Goal: Information Seeking & Learning: Understand process/instructions

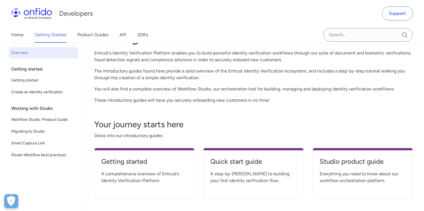
scroll to position [42, 0]
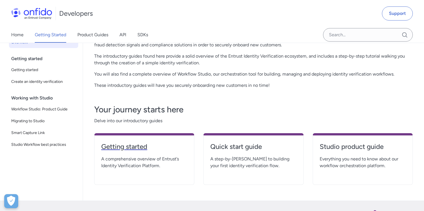
click at [125, 143] on h4 "Getting started" at bounding box center [144, 146] width 86 height 9
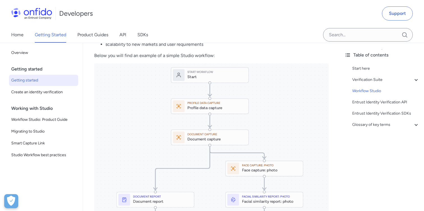
scroll to position [697, 0]
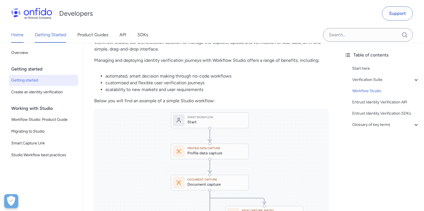
click at [16, 38] on link "Home" at bounding box center [17, 35] width 12 height 16
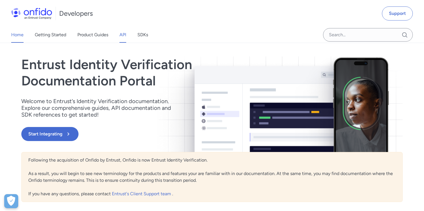
click at [125, 36] on link "API" at bounding box center [123, 35] width 7 height 16
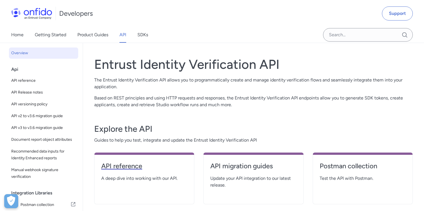
click at [141, 166] on h4 "API reference" at bounding box center [144, 165] width 86 height 9
select select "http"
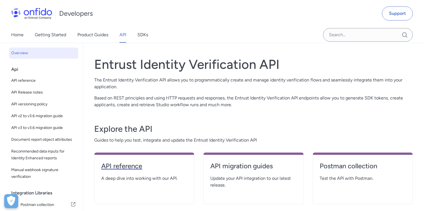
select select "http"
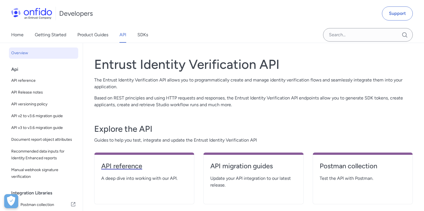
select select "http"
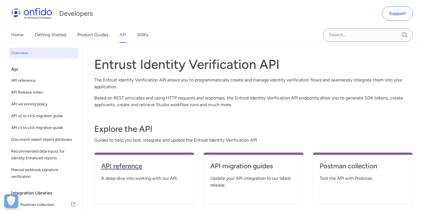
select select "http"
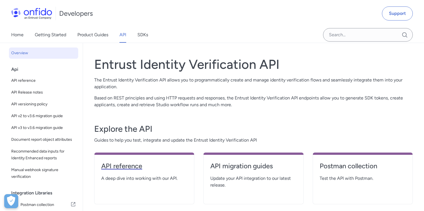
select select "http"
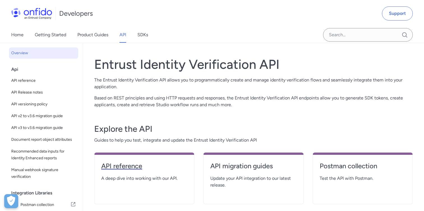
select select "http"
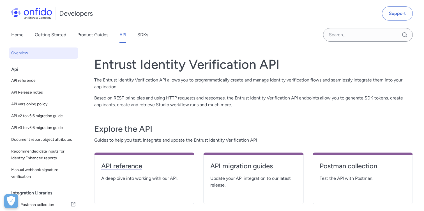
select select "http"
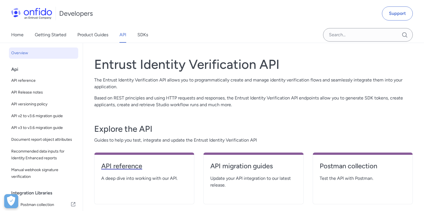
select select "http"
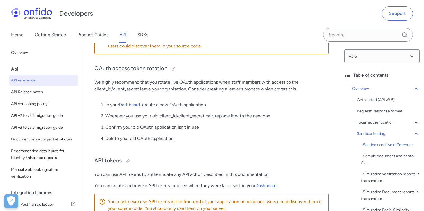
scroll to position [210, 0]
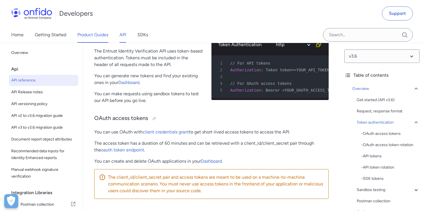
click at [93, 35] on link "Product Guides" at bounding box center [92, 35] width 31 height 16
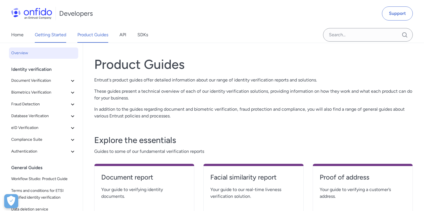
click at [56, 34] on link "Getting Started" at bounding box center [50, 35] width 31 height 16
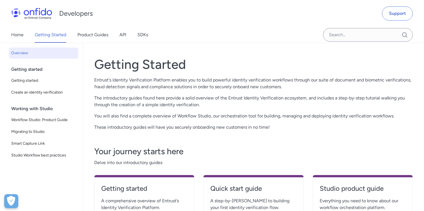
click at [86, 35] on link "Product Guides" at bounding box center [92, 35] width 31 height 16
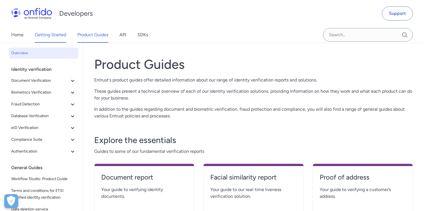
click at [62, 34] on link "Getting Started" at bounding box center [50, 35] width 31 height 16
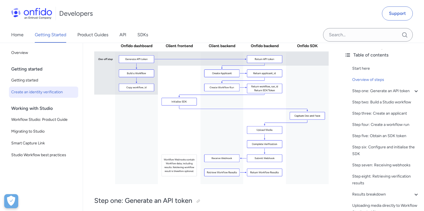
scroll to position [144, 0]
